Goal: Task Accomplishment & Management: Manage account settings

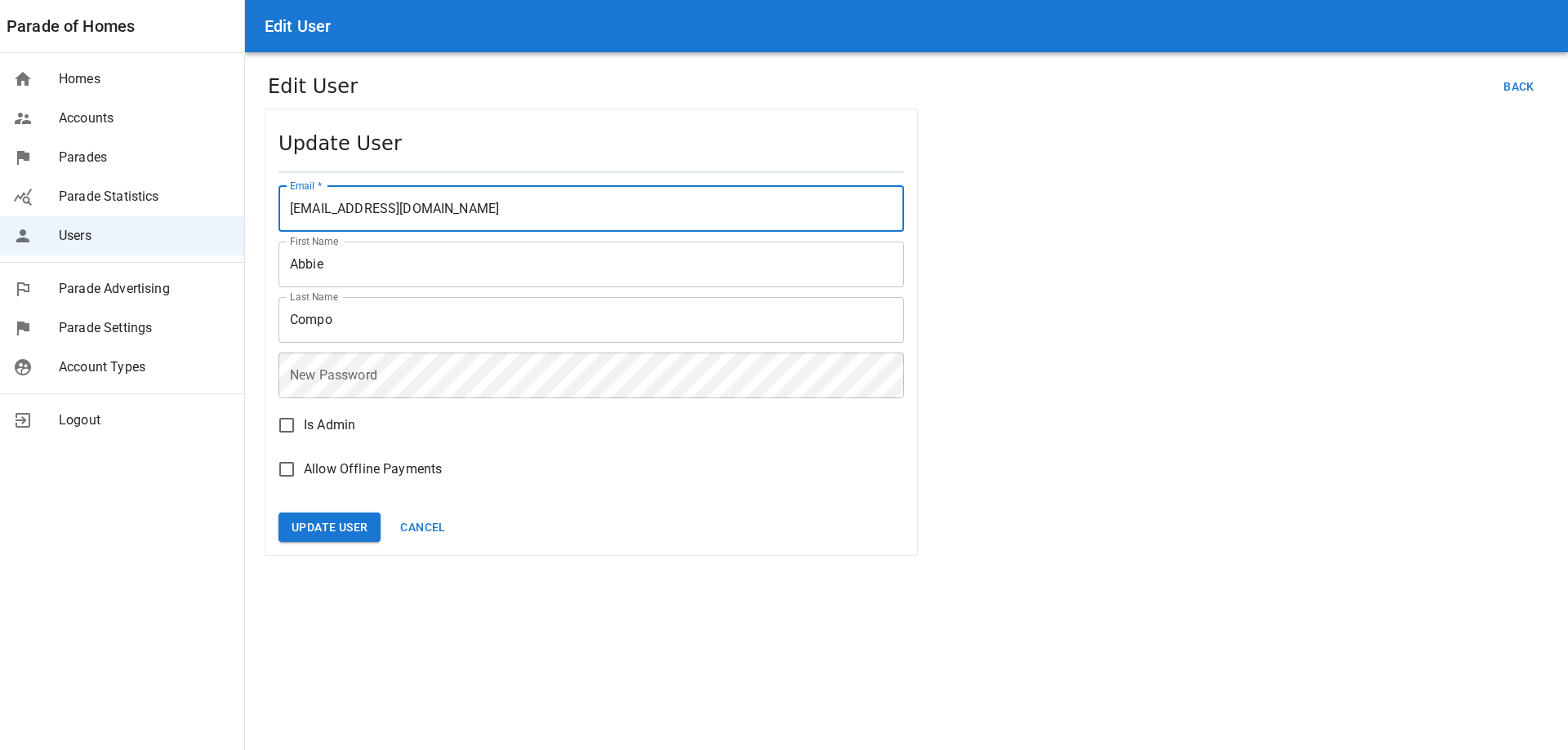
drag, startPoint x: 478, startPoint y: 208, endPoint x: 52, endPoint y: 207, distance: 426.0
click at [52, 207] on div "Edit User Parade of Homes Homes Accounts Parades Parade Statistics Users Parade…" at bounding box center [784, 375] width 1568 height 750
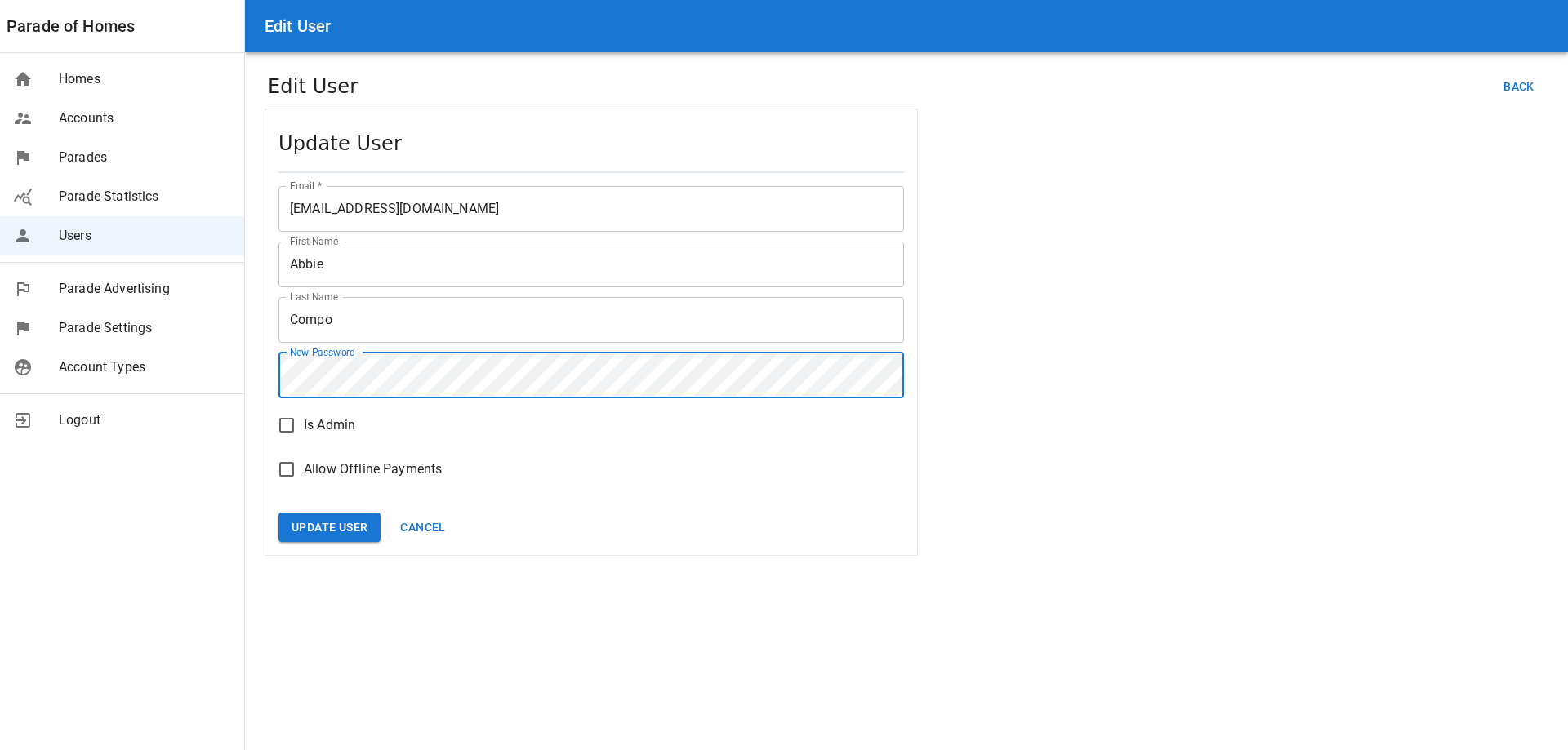
click at [183, 505] on div "Parade of Homes Homes Accounts Parades Parade Statistics Users Parade Advertisi…" at bounding box center [122, 375] width 245 height 750
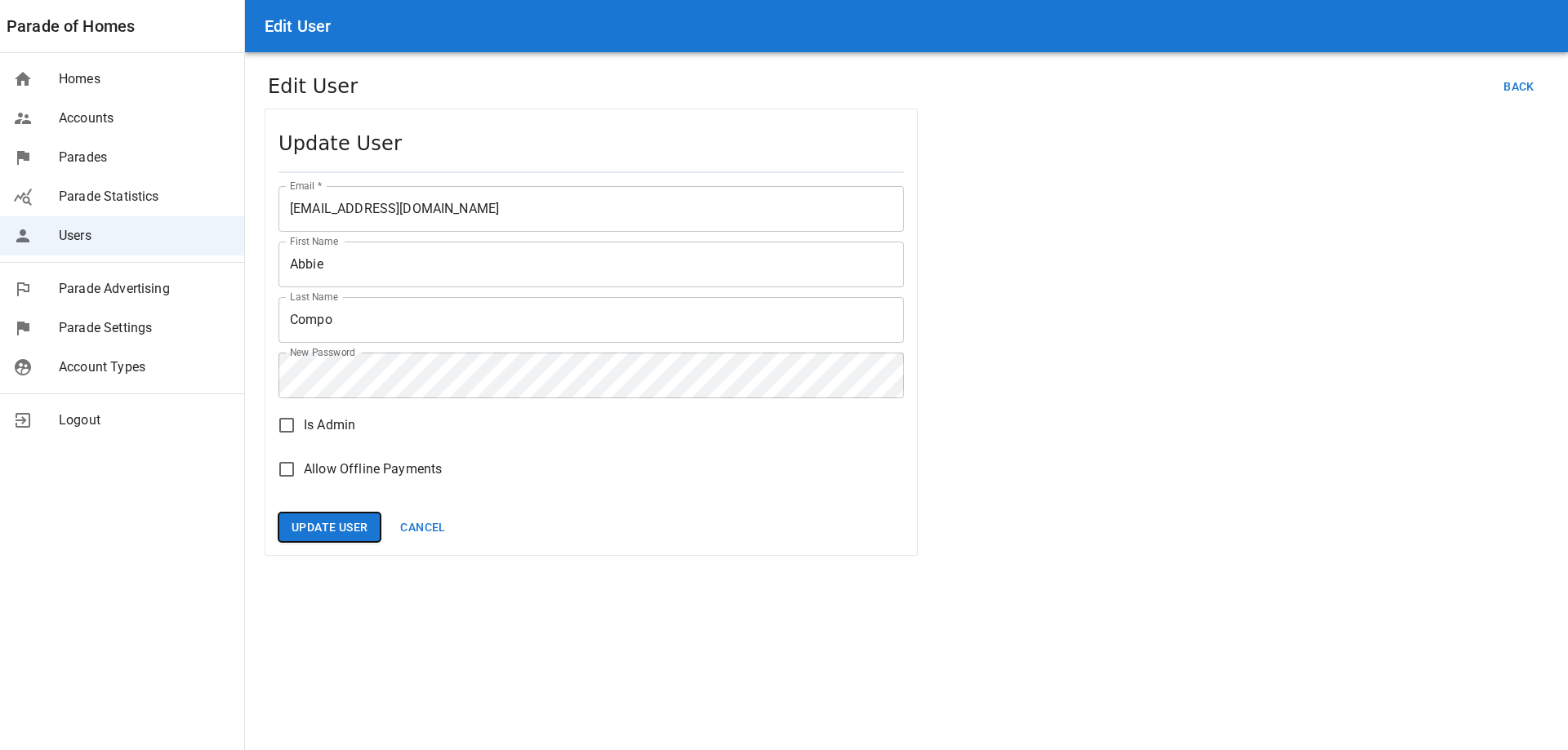
click at [353, 527] on button "Update User" at bounding box center [330, 528] width 102 height 30
